Goal: Task Accomplishment & Management: Manage account settings

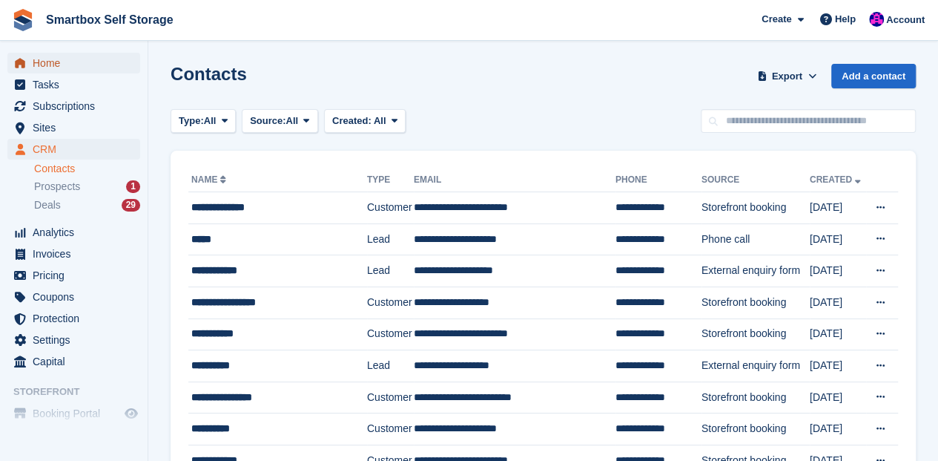
click at [38, 68] on span "Home" at bounding box center [77, 63] width 89 height 21
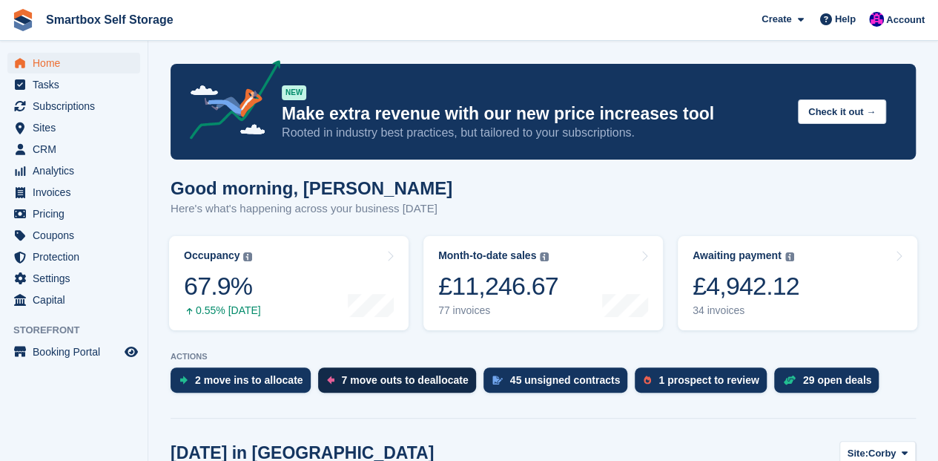
click at [427, 378] on div "7 move outs to deallocate" at bounding box center [405, 380] width 127 height 12
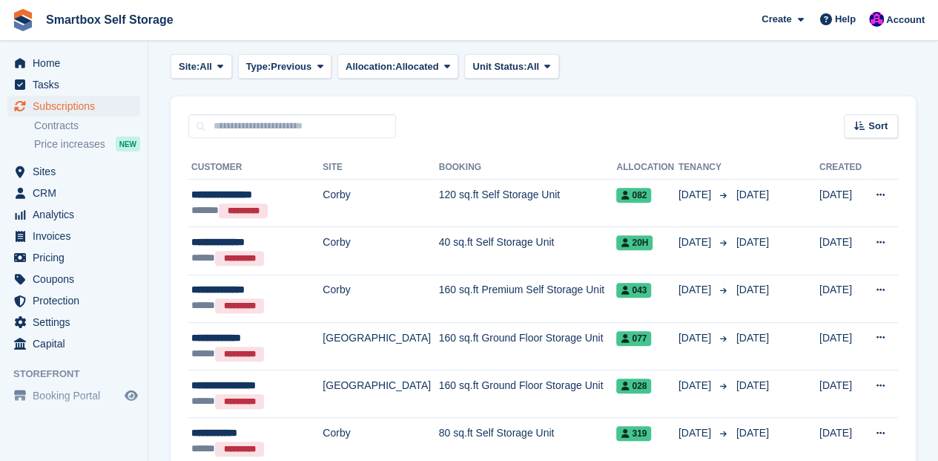
scroll to position [247, 0]
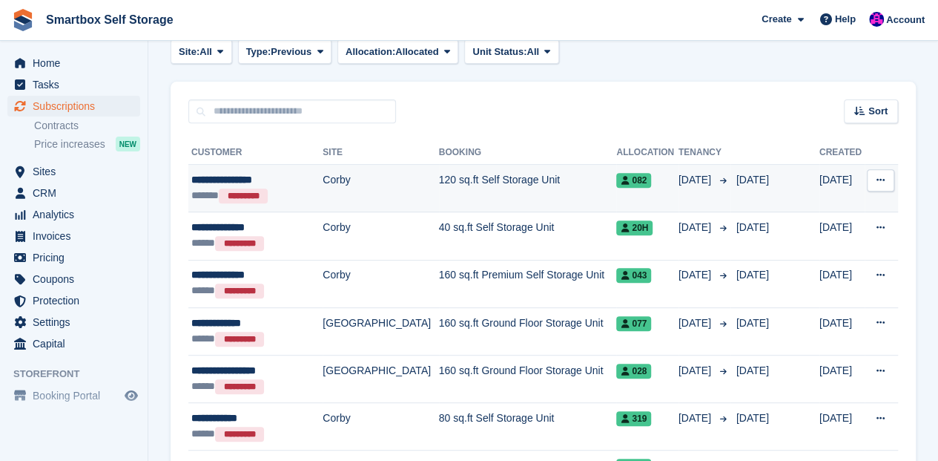
click at [458, 181] on td "120 sq.ft Self Storage Unit" at bounding box center [528, 188] width 178 height 47
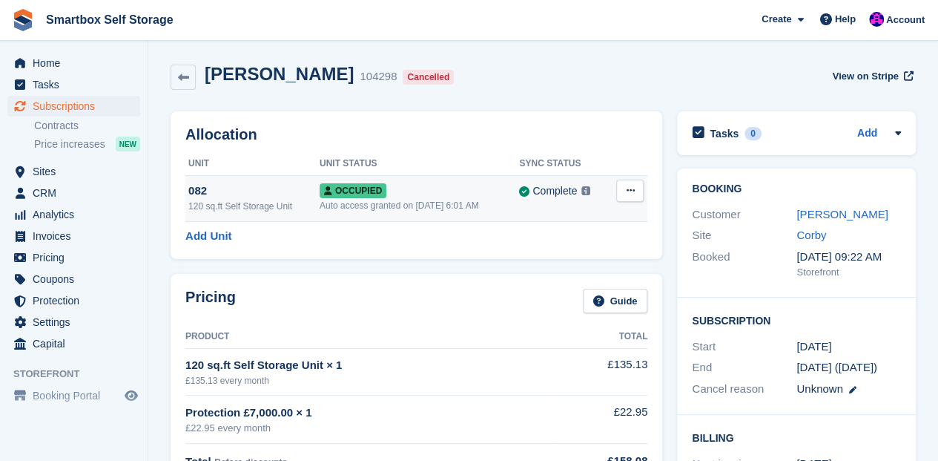
click at [633, 195] on icon at bounding box center [630, 190] width 8 height 10
click at [561, 270] on p "Deallocate" at bounding box center [572, 270] width 129 height 19
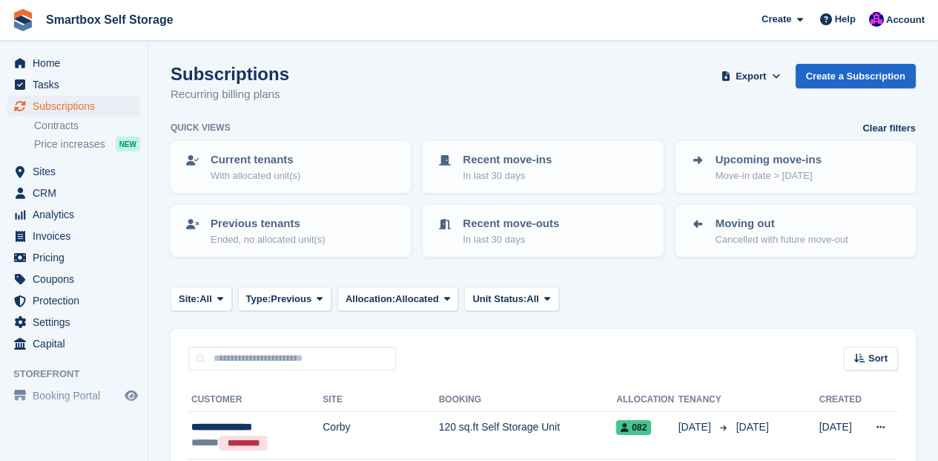
scroll to position [247, 0]
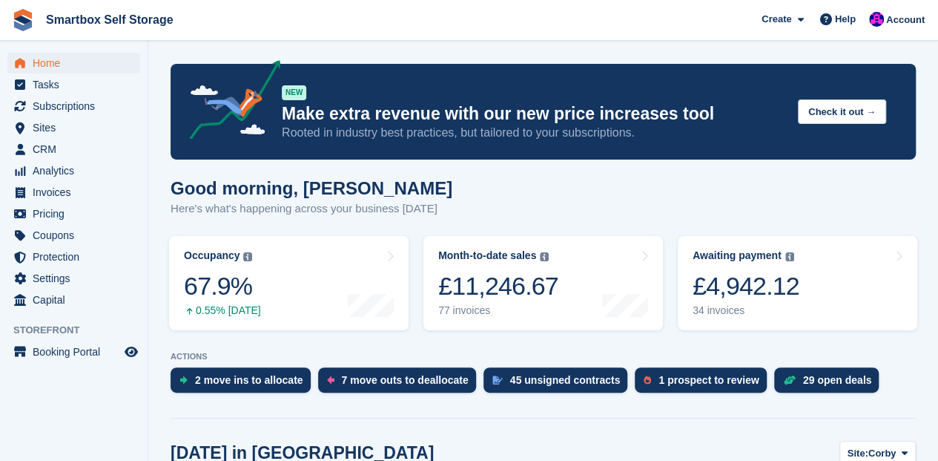
click at [424, 380] on div "7 move outs to deallocate" at bounding box center [405, 380] width 127 height 12
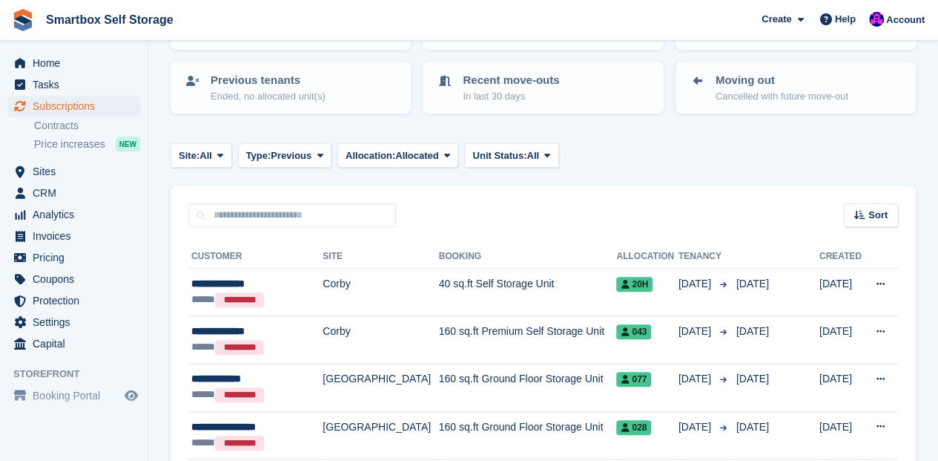
scroll to position [148, 0]
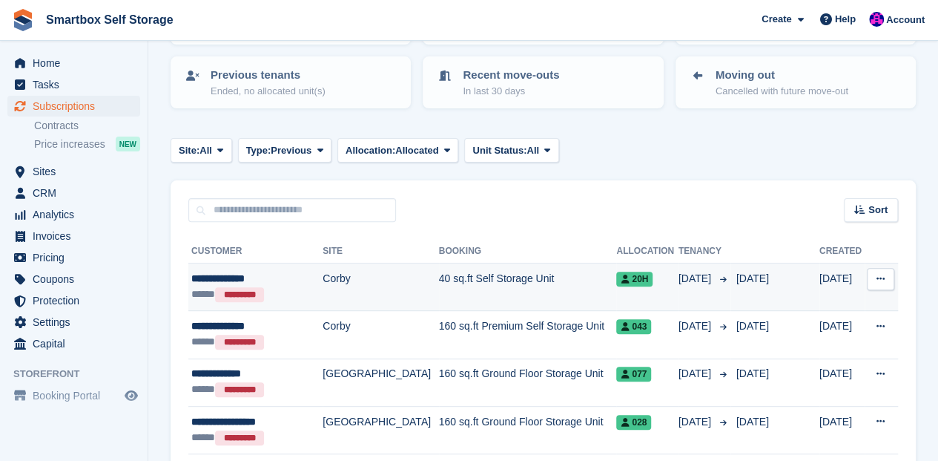
click at [365, 289] on td "Corby" at bounding box center [381, 286] width 116 height 47
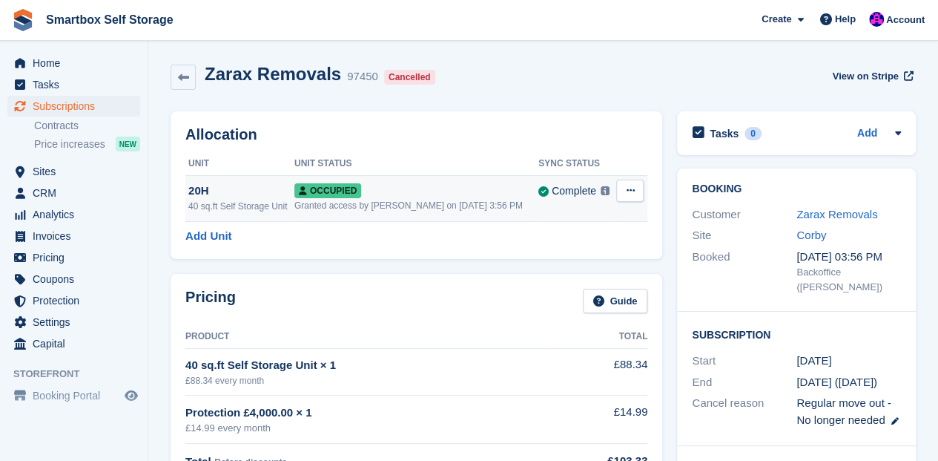
click at [634, 191] on icon at bounding box center [630, 190] width 8 height 10
click at [555, 270] on p "Deallocate" at bounding box center [572, 270] width 129 height 19
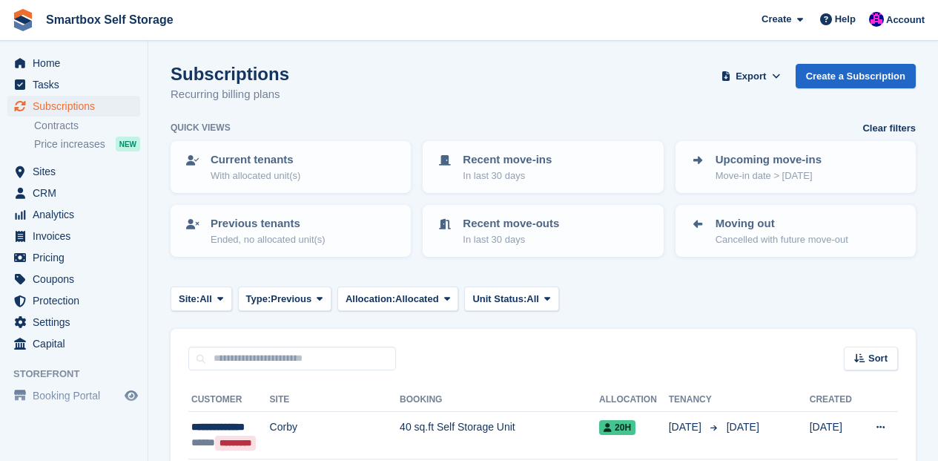
scroll to position [148, 0]
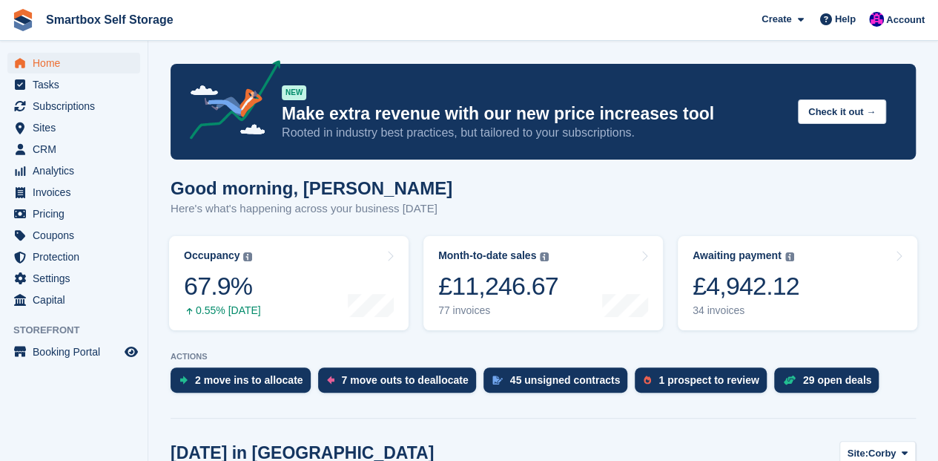
click at [398, 384] on div "7 move outs to deallocate" at bounding box center [405, 380] width 127 height 12
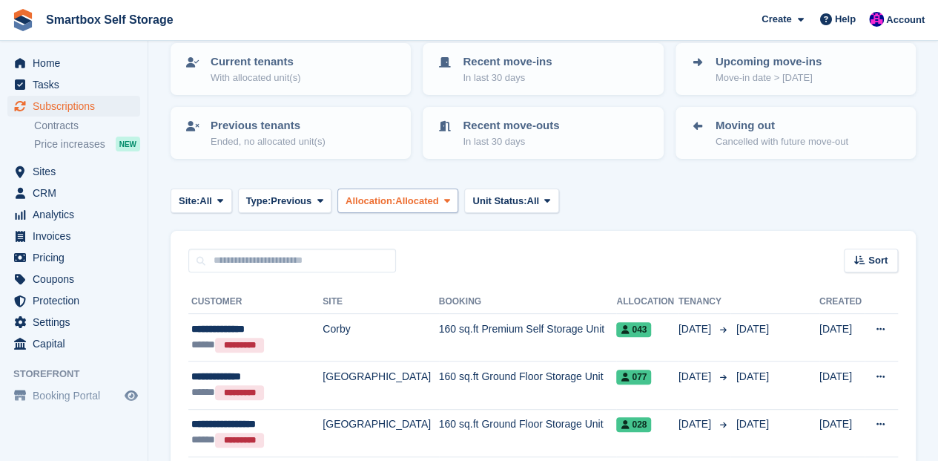
scroll to position [99, 0]
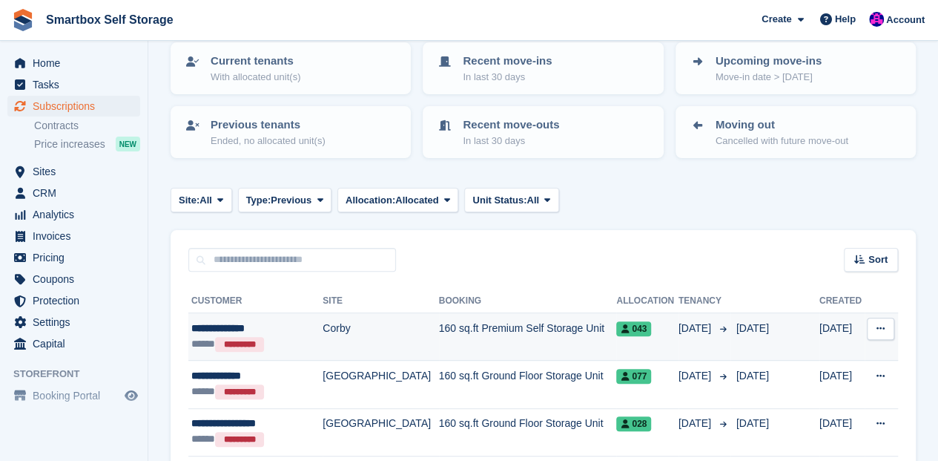
click at [565, 325] on td "160 sq.ft Premium Self Storage Unit" at bounding box center [528, 336] width 178 height 47
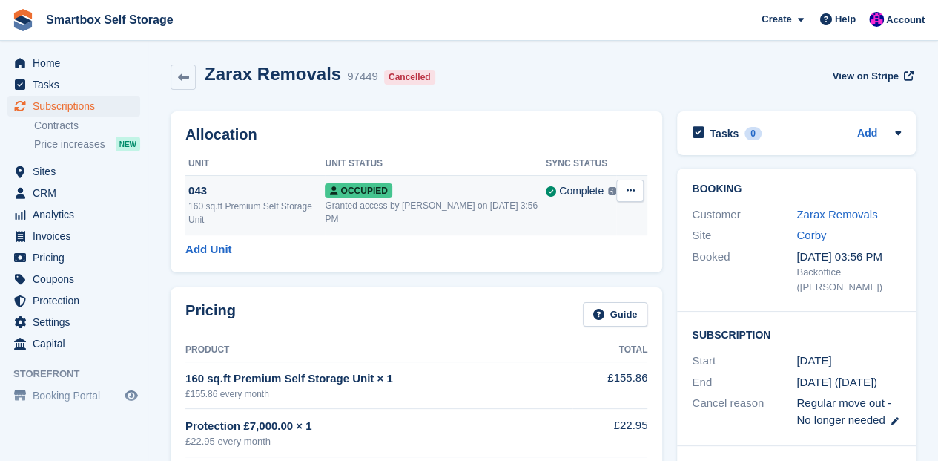
click at [632, 194] on icon at bounding box center [630, 190] width 8 height 10
click at [553, 273] on p "Deallocate" at bounding box center [572, 270] width 129 height 19
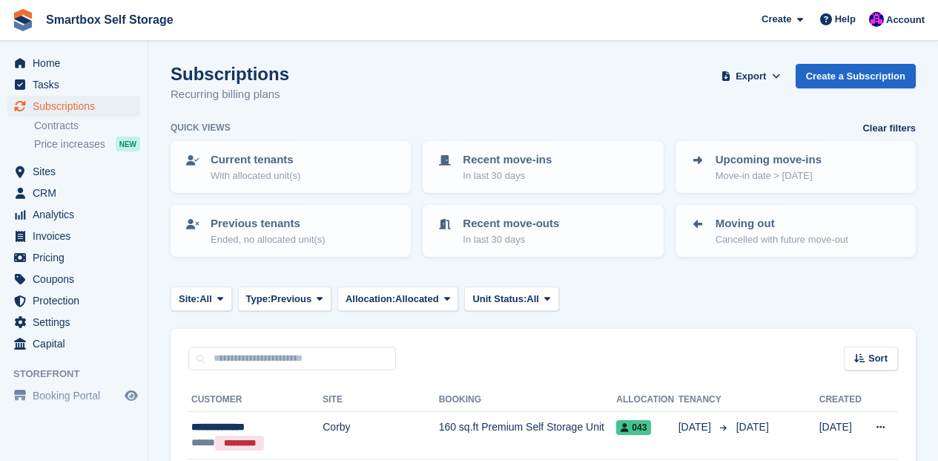
scroll to position [99, 0]
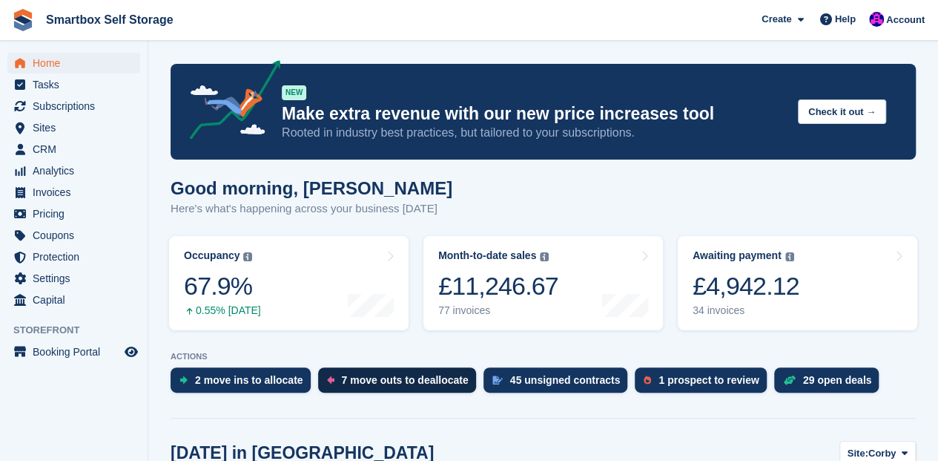
drag, startPoint x: 0, startPoint y: 0, endPoint x: 406, endPoint y: 382, distance: 557.7
click at [406, 382] on div "7 move outs to deallocate" at bounding box center [405, 380] width 127 height 12
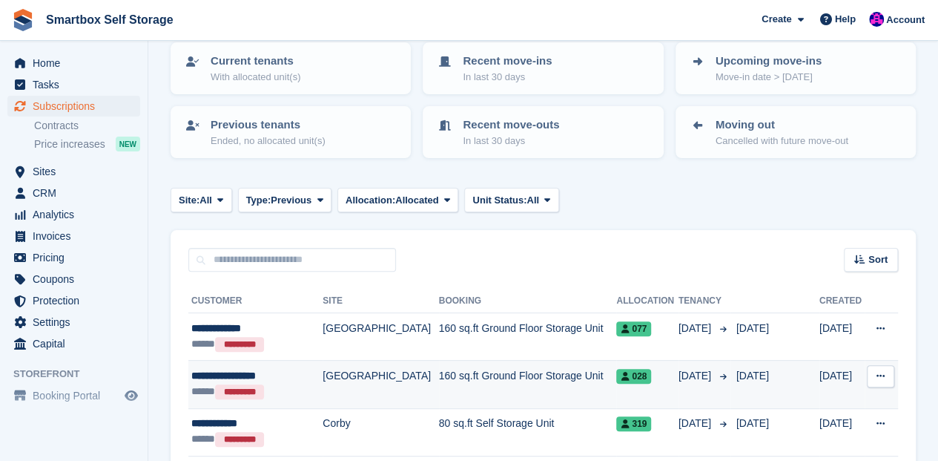
scroll to position [148, 0]
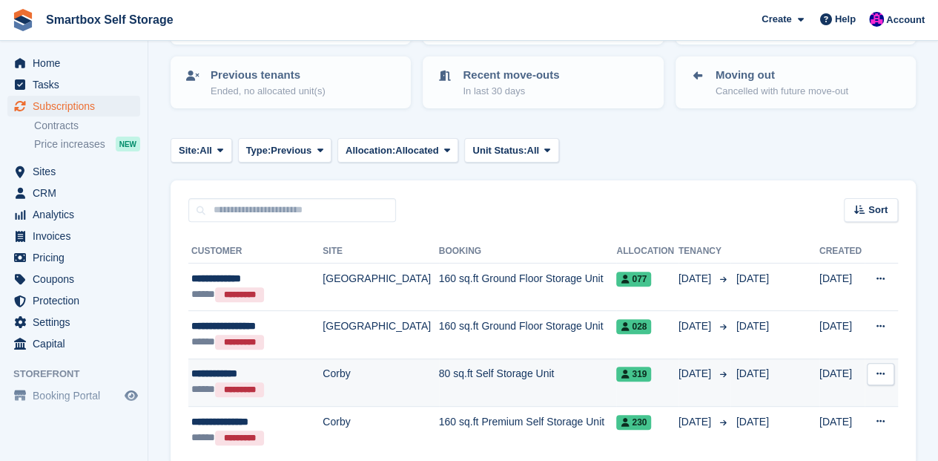
click at [300, 379] on div "**********" at bounding box center [252, 374] width 122 height 16
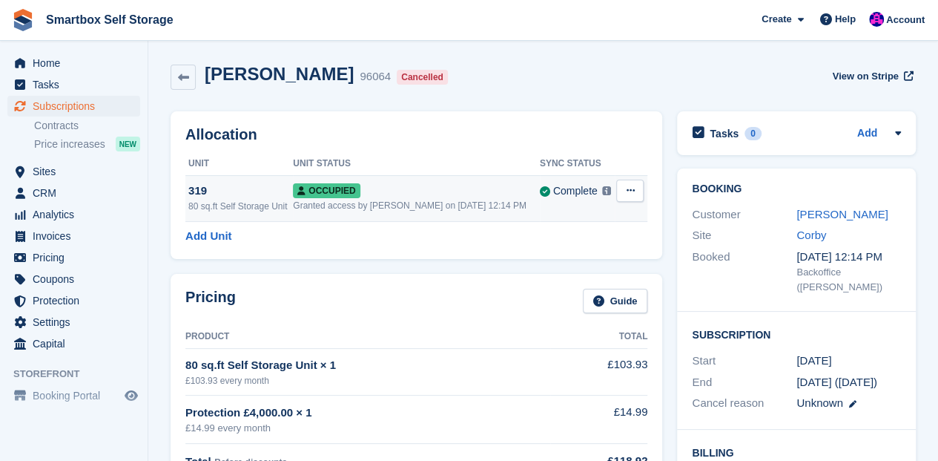
click at [629, 191] on icon at bounding box center [630, 190] width 8 height 10
click at [559, 272] on p "Deallocate" at bounding box center [572, 270] width 129 height 19
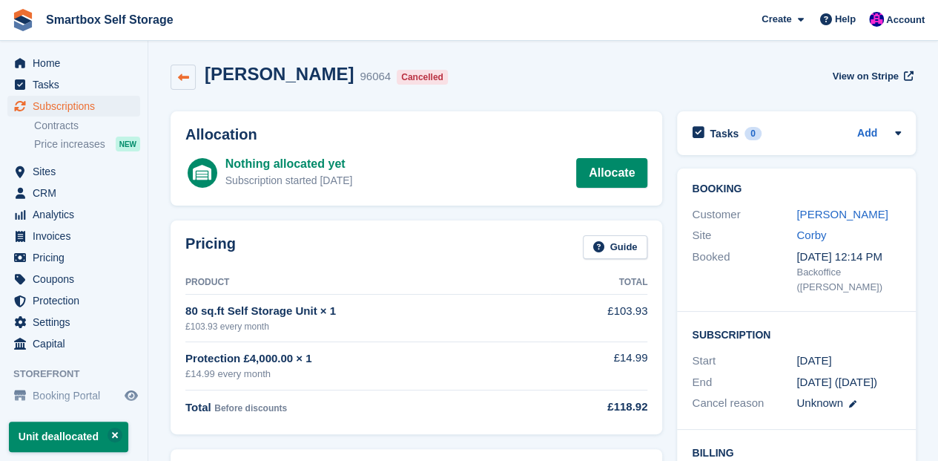
click at [179, 77] on icon at bounding box center [183, 77] width 11 height 11
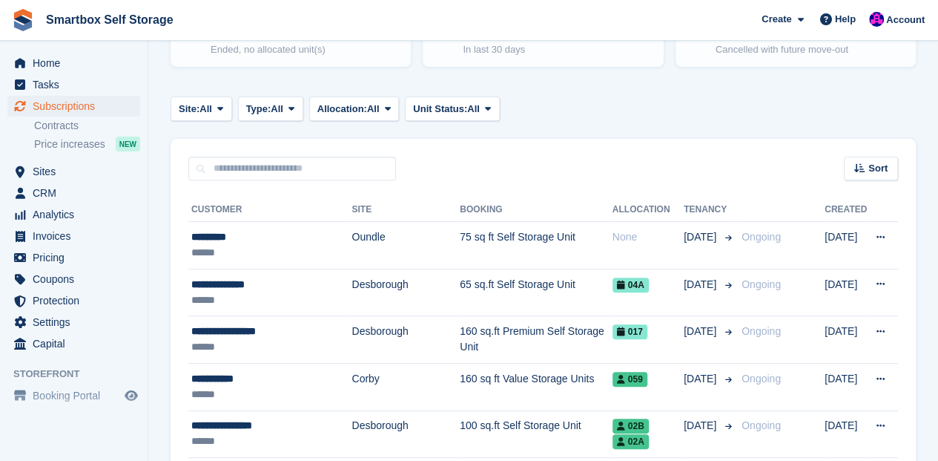
scroll to position [197, 0]
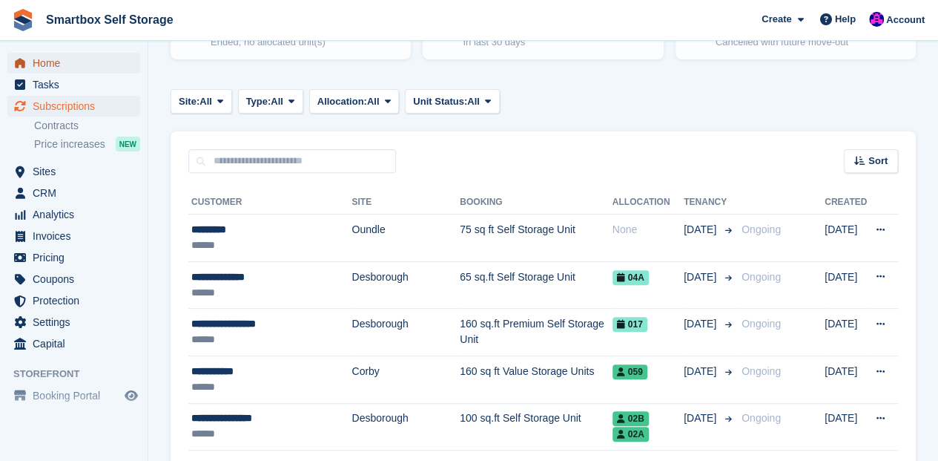
click at [55, 64] on span "Home" at bounding box center [77, 63] width 89 height 21
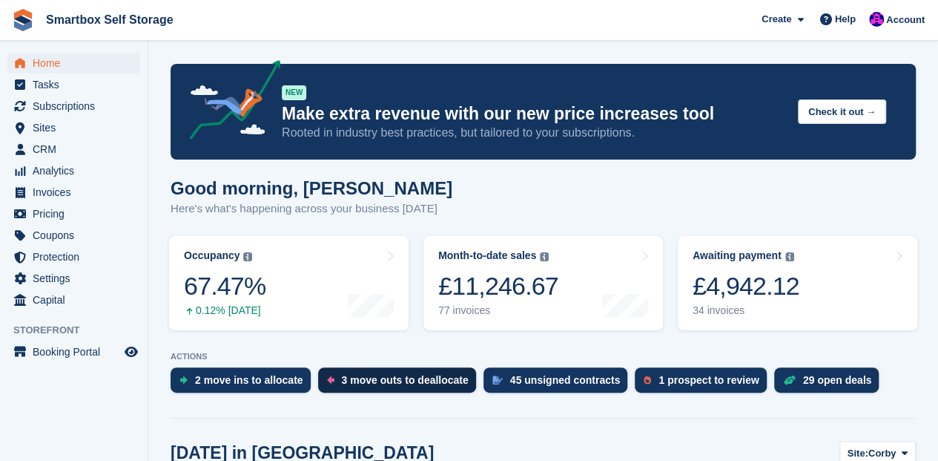
click at [400, 380] on div "3 move outs to deallocate" at bounding box center [405, 380] width 127 height 12
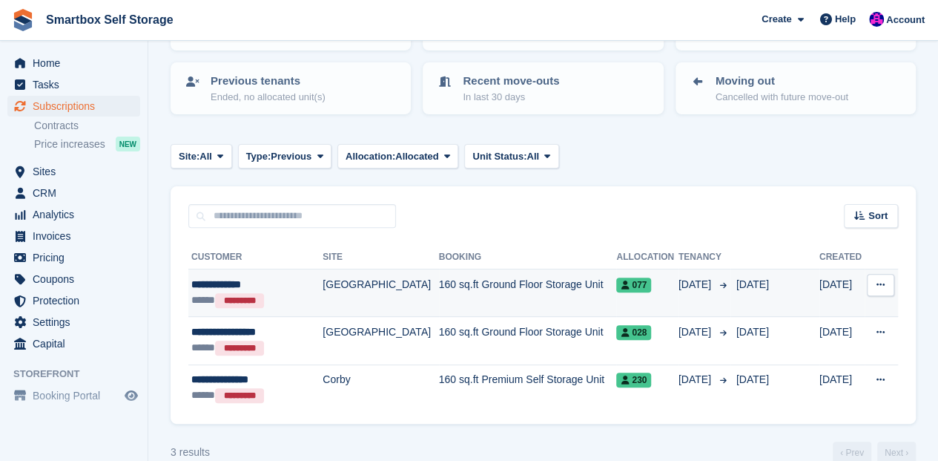
scroll to position [148, 0]
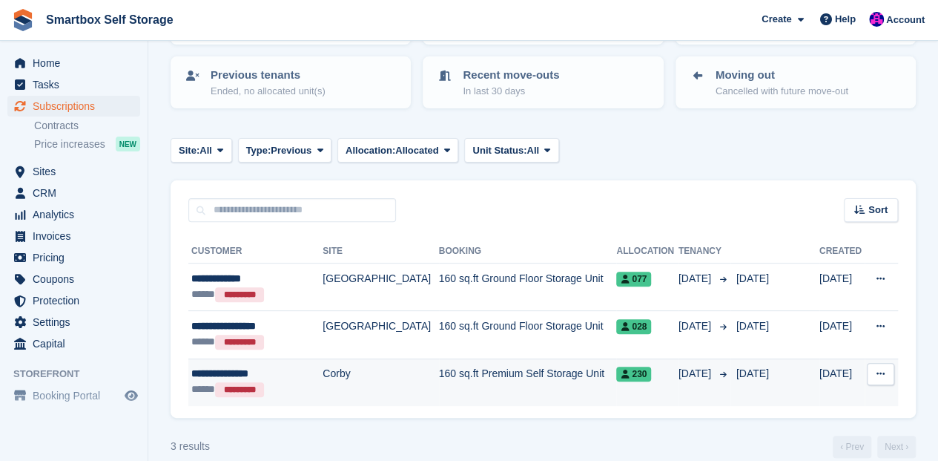
click at [550, 376] on td "160 sq.ft Premium Self Storage Unit" at bounding box center [528, 381] width 178 height 47
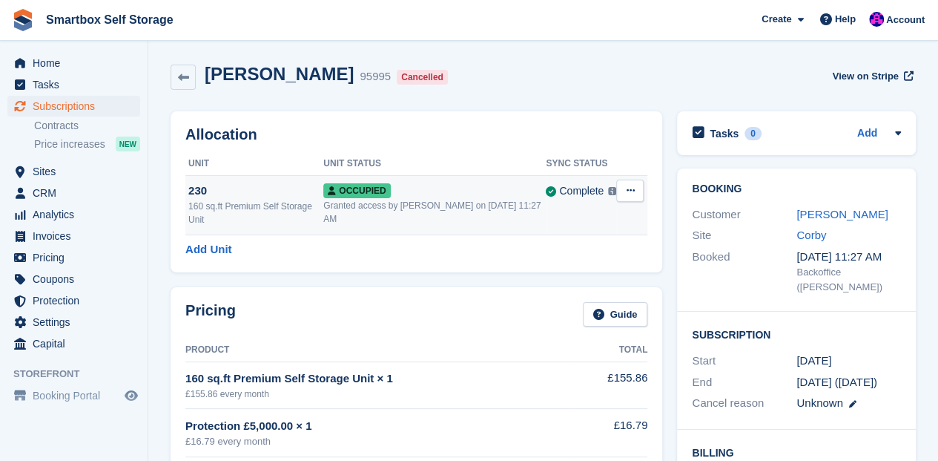
click at [629, 191] on icon at bounding box center [630, 190] width 8 height 10
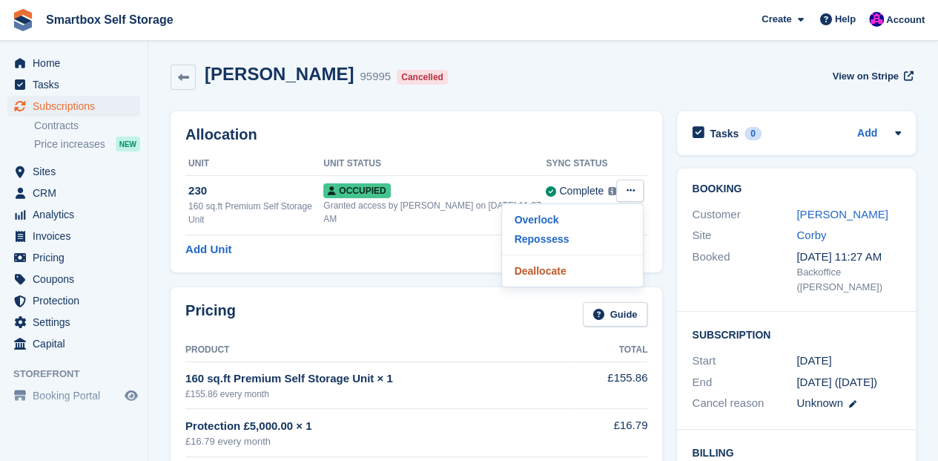
drag, startPoint x: 547, startPoint y: 271, endPoint x: 515, endPoint y: 32, distance: 241.7
click at [547, 271] on p "Deallocate" at bounding box center [572, 270] width 129 height 19
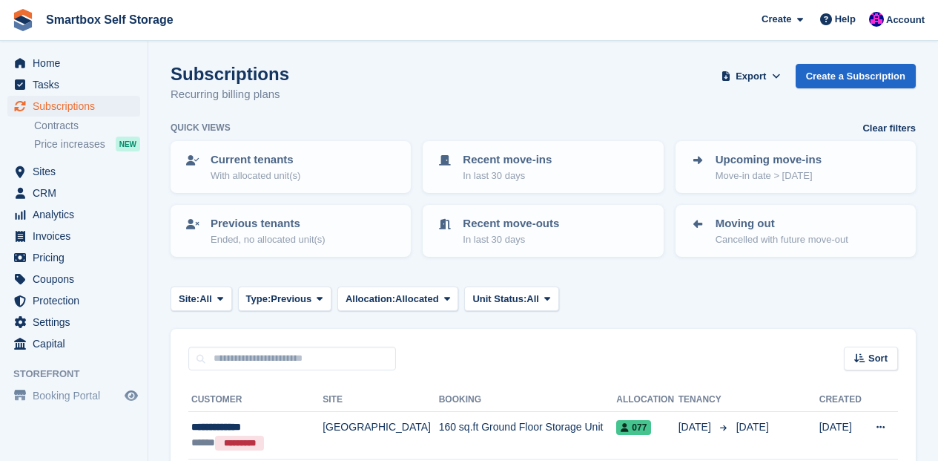
scroll to position [148, 0]
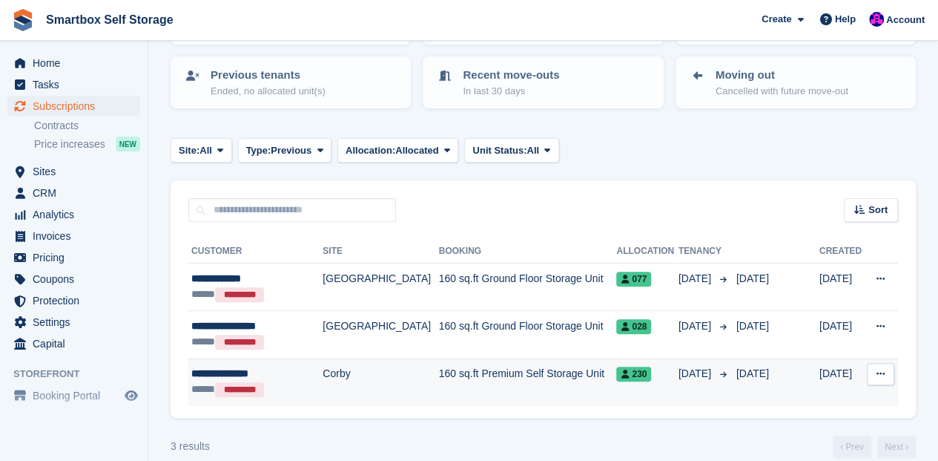
click at [482, 369] on td "160 sq.ft Premium Self Storage Unit" at bounding box center [528, 381] width 178 height 47
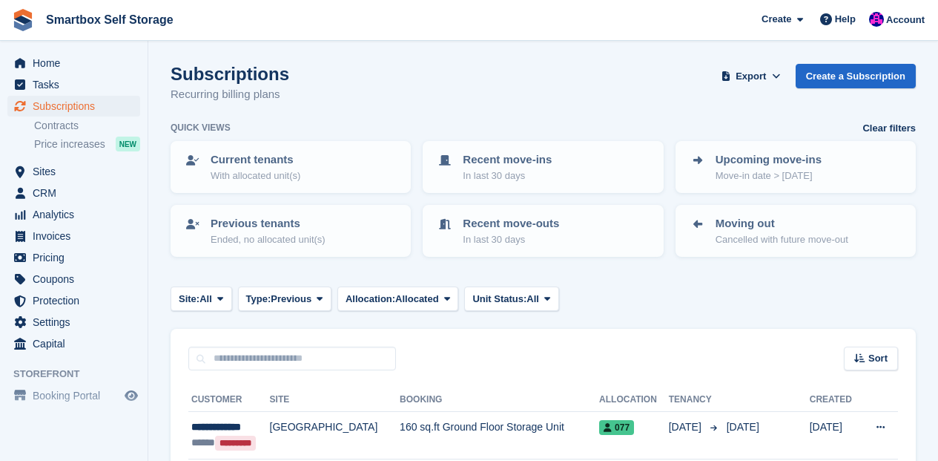
scroll to position [148, 0]
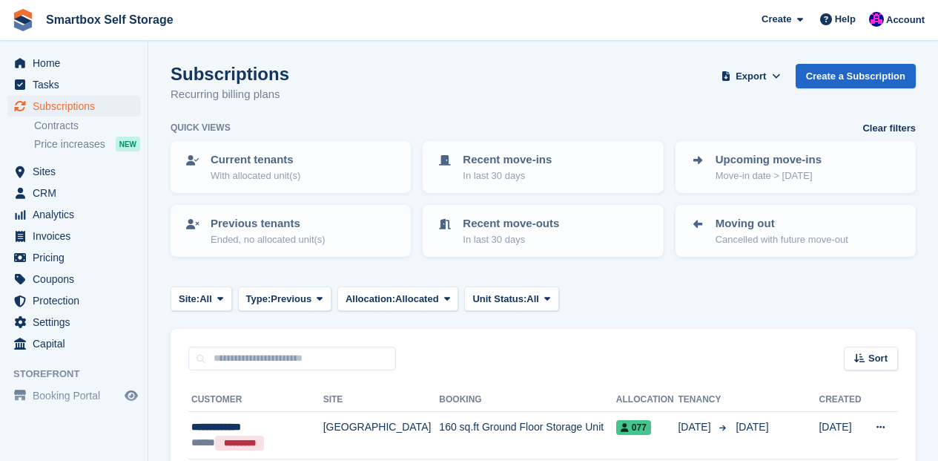
scroll to position [119, 0]
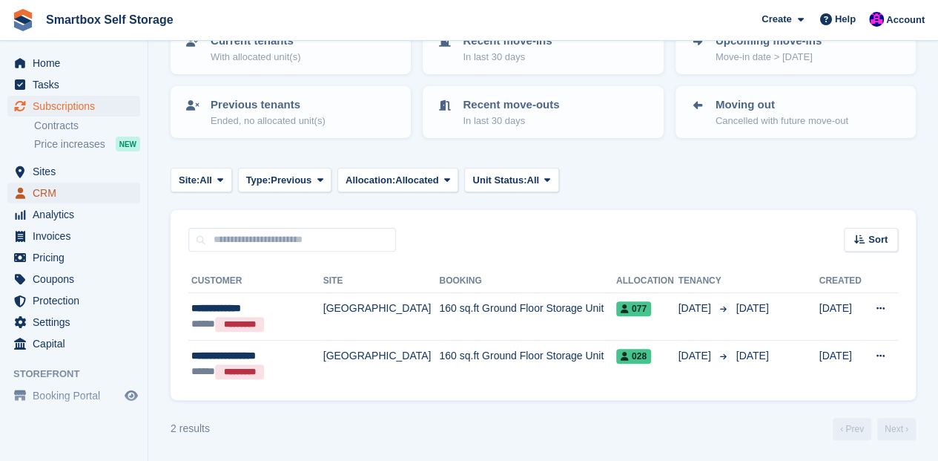
click at [36, 193] on span "CRM" at bounding box center [77, 192] width 89 height 21
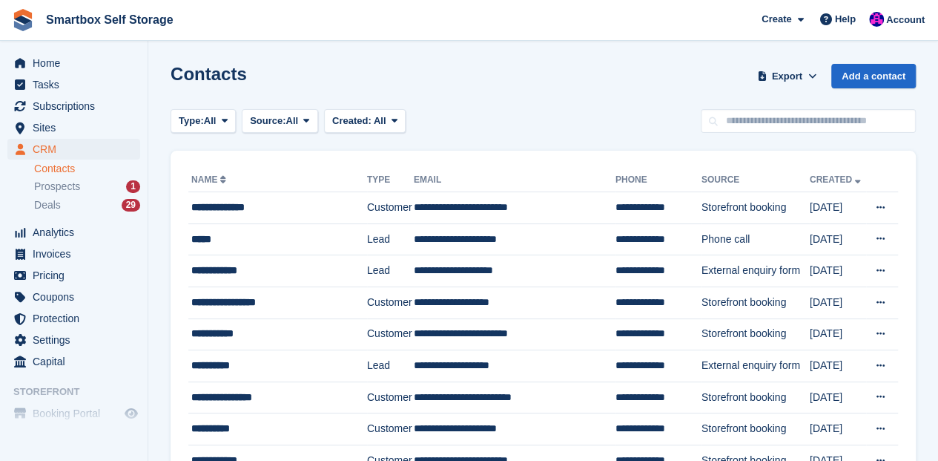
click at [50, 169] on link "Contacts" at bounding box center [87, 169] width 106 height 14
click at [756, 123] on input "text" at bounding box center [808, 121] width 215 height 24
type input "*****"
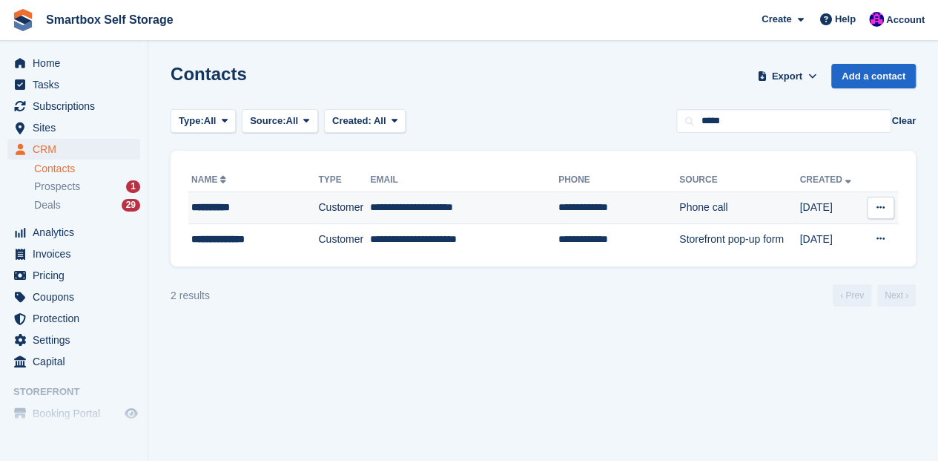
click at [202, 208] on div "**********" at bounding box center [246, 207] width 110 height 16
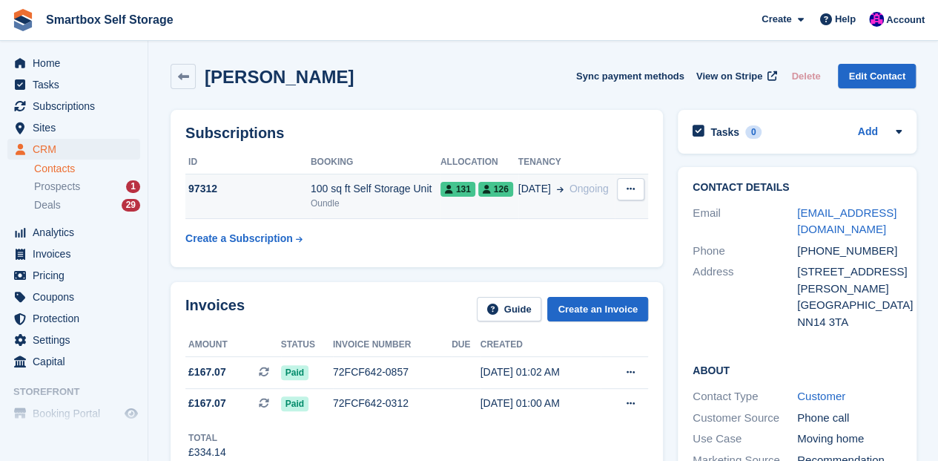
click at [451, 193] on span "131" at bounding box center [458, 189] width 35 height 15
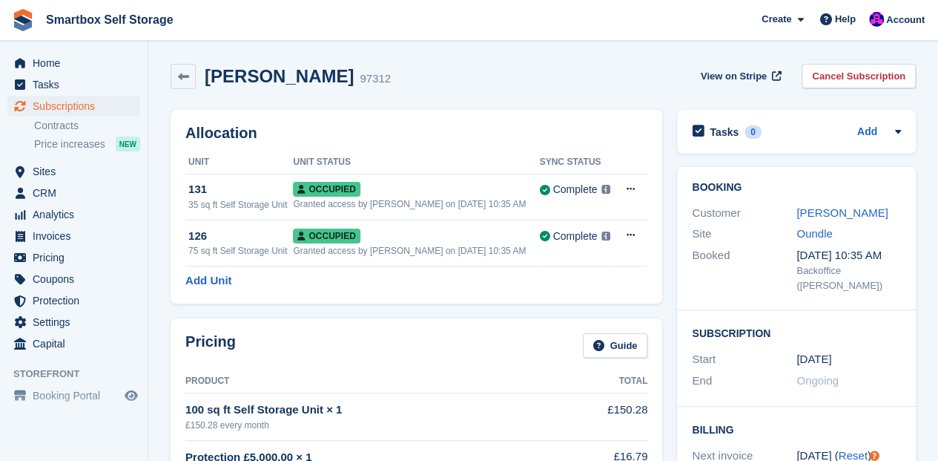
click at [473, 87] on div "Anita Dunn 97312 View on Stripe Cancel Subscription" at bounding box center [543, 76] width 745 height 25
click at [47, 174] on span "Sites" at bounding box center [77, 171] width 89 height 21
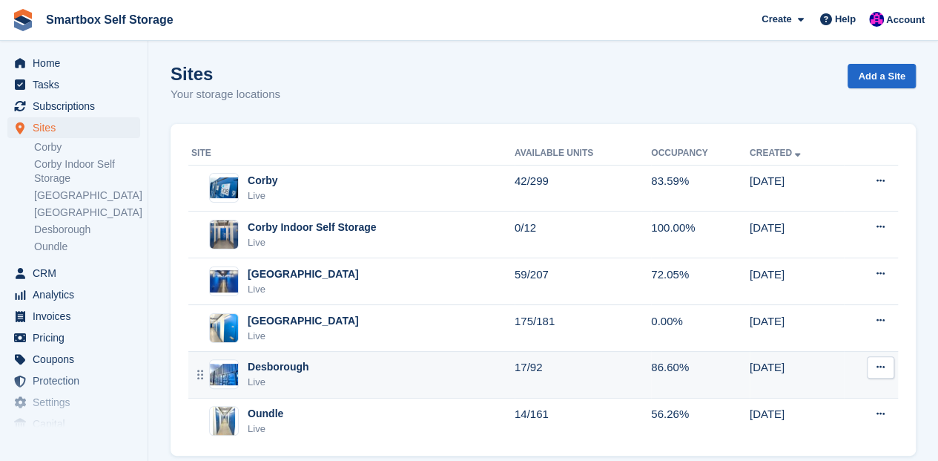
click at [248, 363] on div "Desborough" at bounding box center [278, 367] width 61 height 16
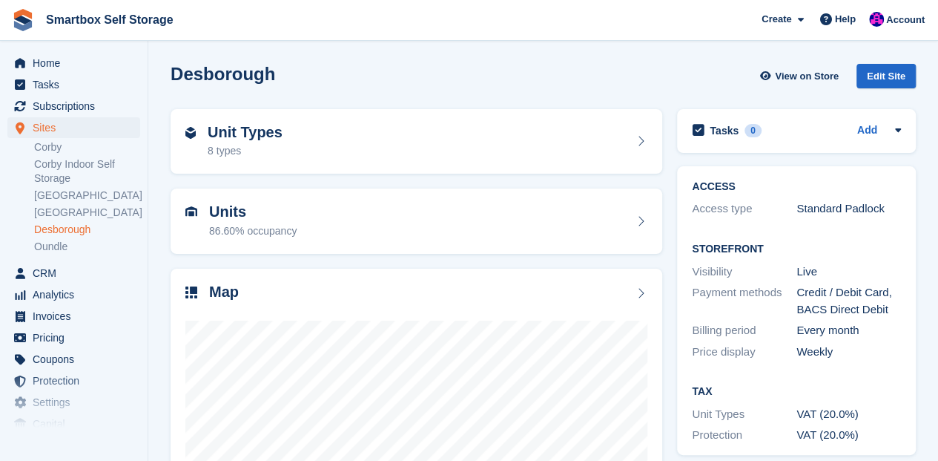
click at [68, 231] on link "Desborough" at bounding box center [87, 229] width 106 height 14
click at [237, 209] on h2 "Units" at bounding box center [253, 211] width 88 height 17
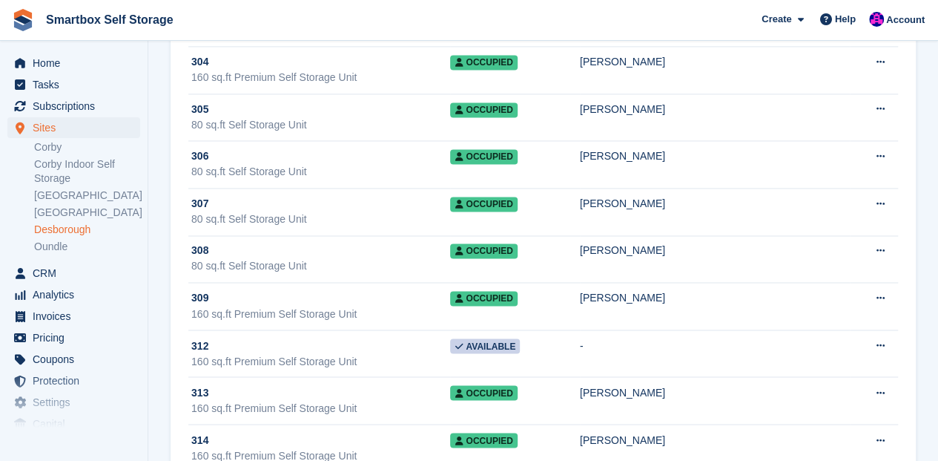
scroll to position [3905, 0]
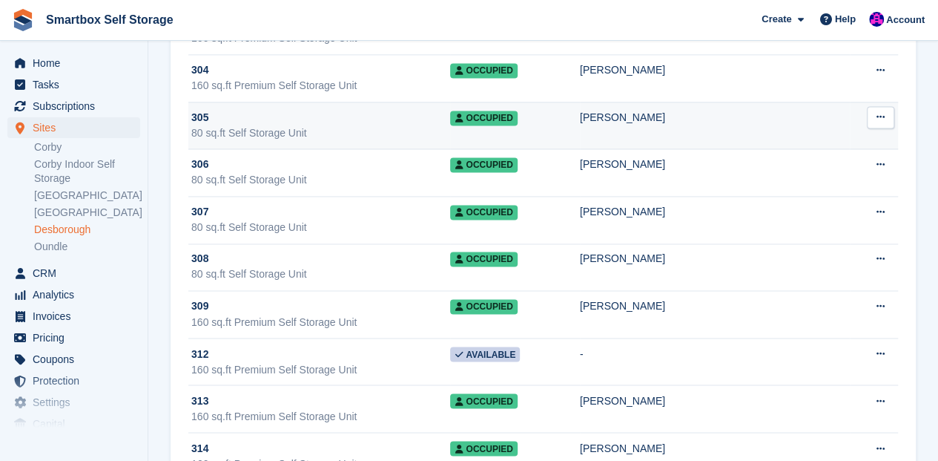
click at [651, 110] on div "[PERSON_NAME]" at bounding box center [715, 118] width 270 height 16
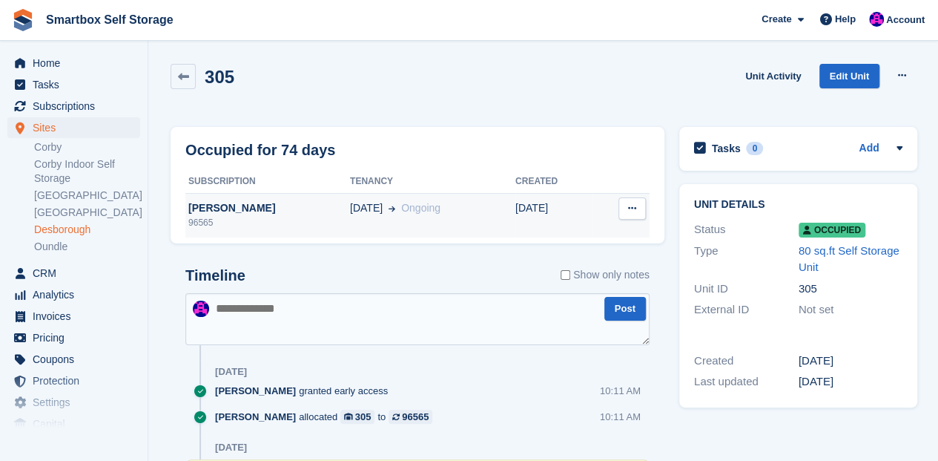
click at [252, 206] on div "[PERSON_NAME]" at bounding box center [267, 208] width 165 height 16
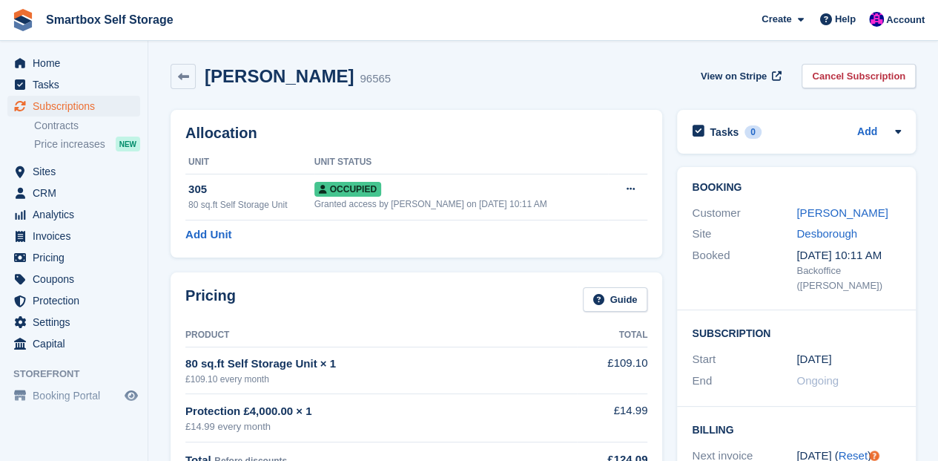
click at [281, 79] on h2 "[PERSON_NAME]" at bounding box center [279, 76] width 149 height 20
click at [190, 73] on link at bounding box center [183, 76] width 25 height 25
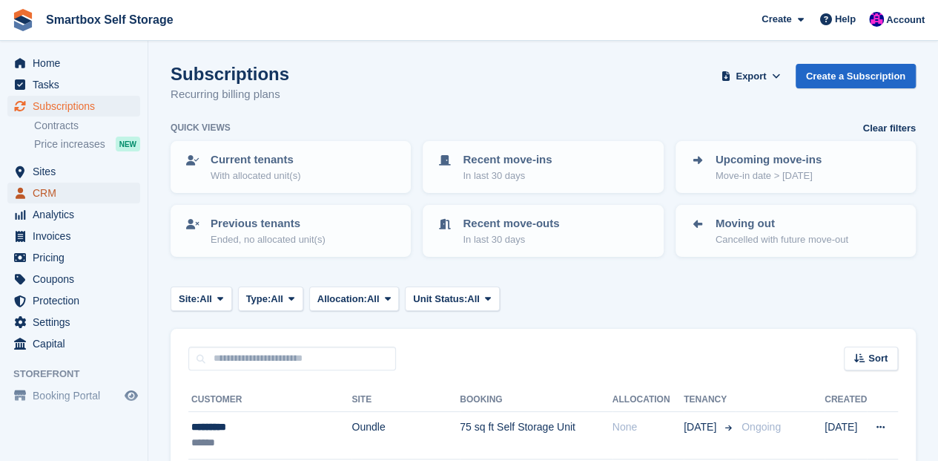
click at [46, 193] on span "CRM" at bounding box center [77, 192] width 89 height 21
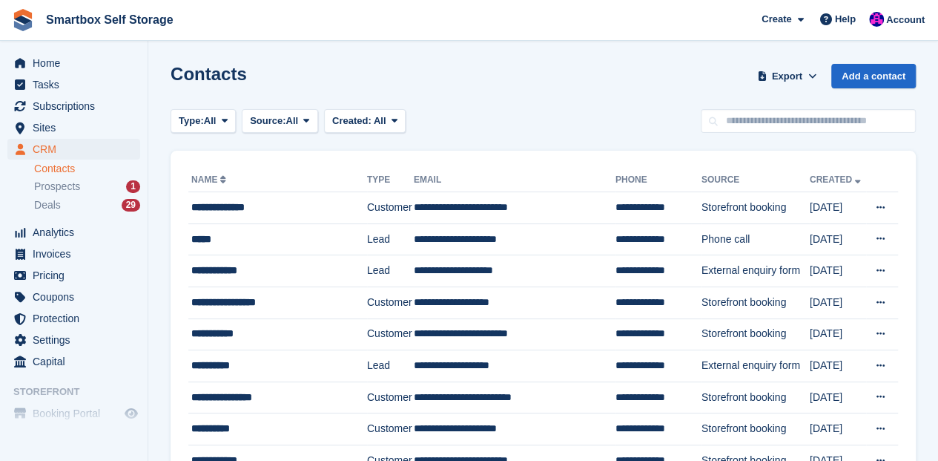
click at [63, 171] on link "Contacts" at bounding box center [87, 169] width 106 height 14
click at [745, 122] on input "text" at bounding box center [808, 121] width 215 height 24
type input "**********"
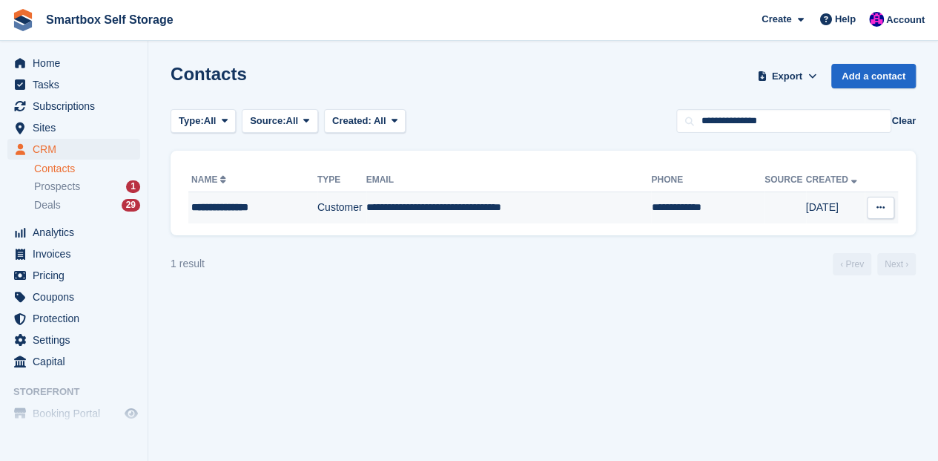
click at [245, 203] on div "**********" at bounding box center [249, 207] width 116 height 16
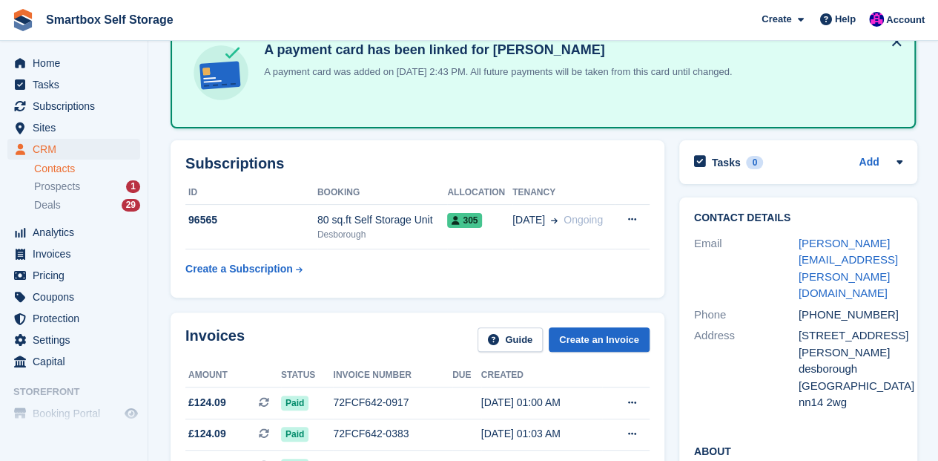
scroll to position [99, 0]
